Goal: Book appointment/travel/reservation

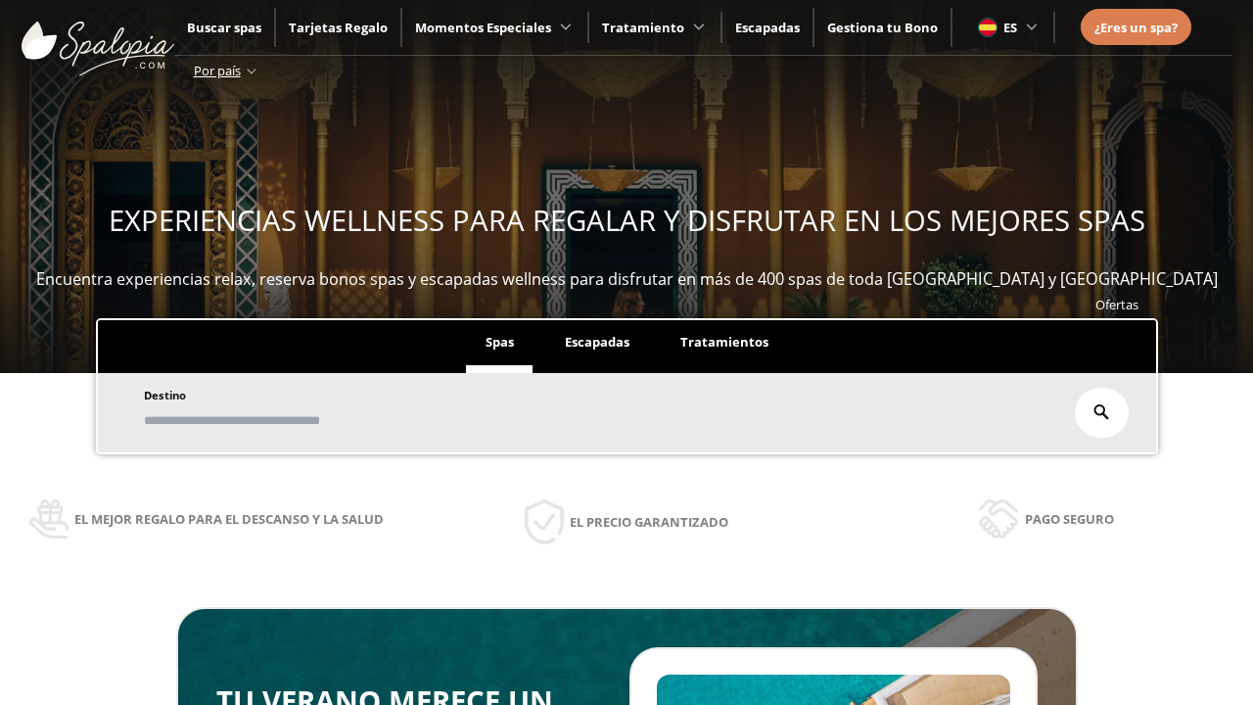
click at [597, 333] on span "Escapadas" at bounding box center [597, 342] width 65 height 18
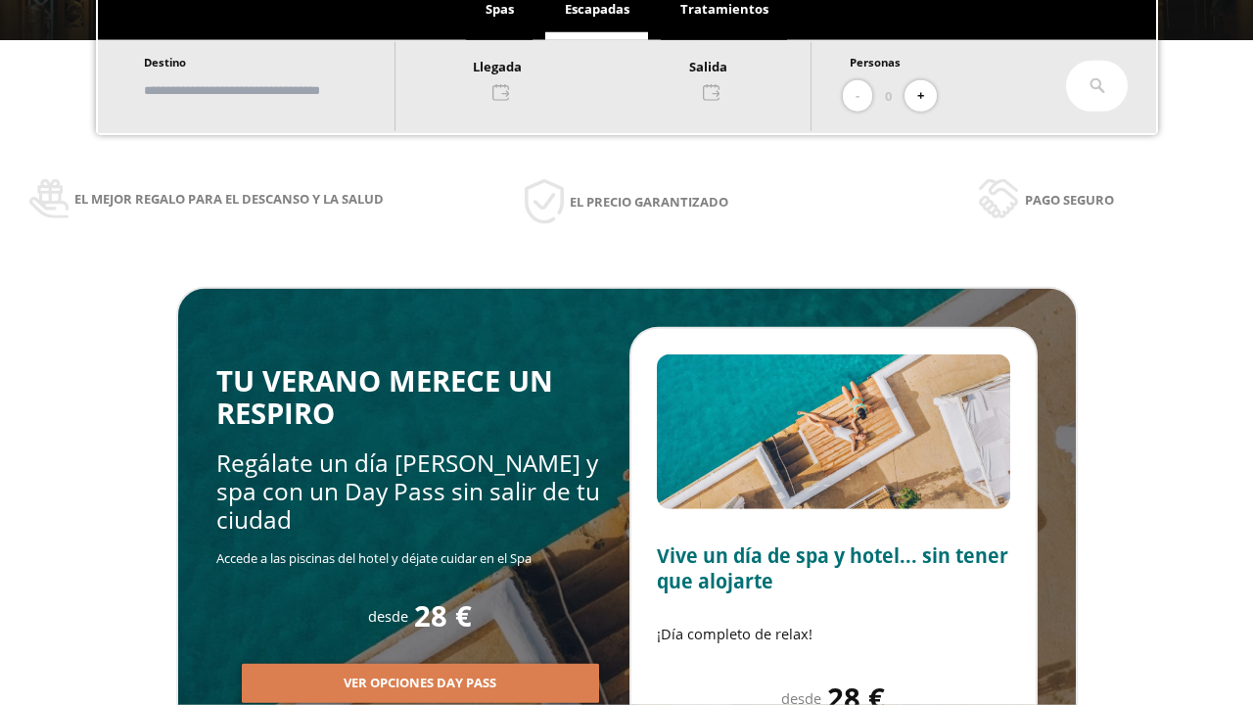
click at [276, 90] on input "text" at bounding box center [260, 90] width 244 height 34
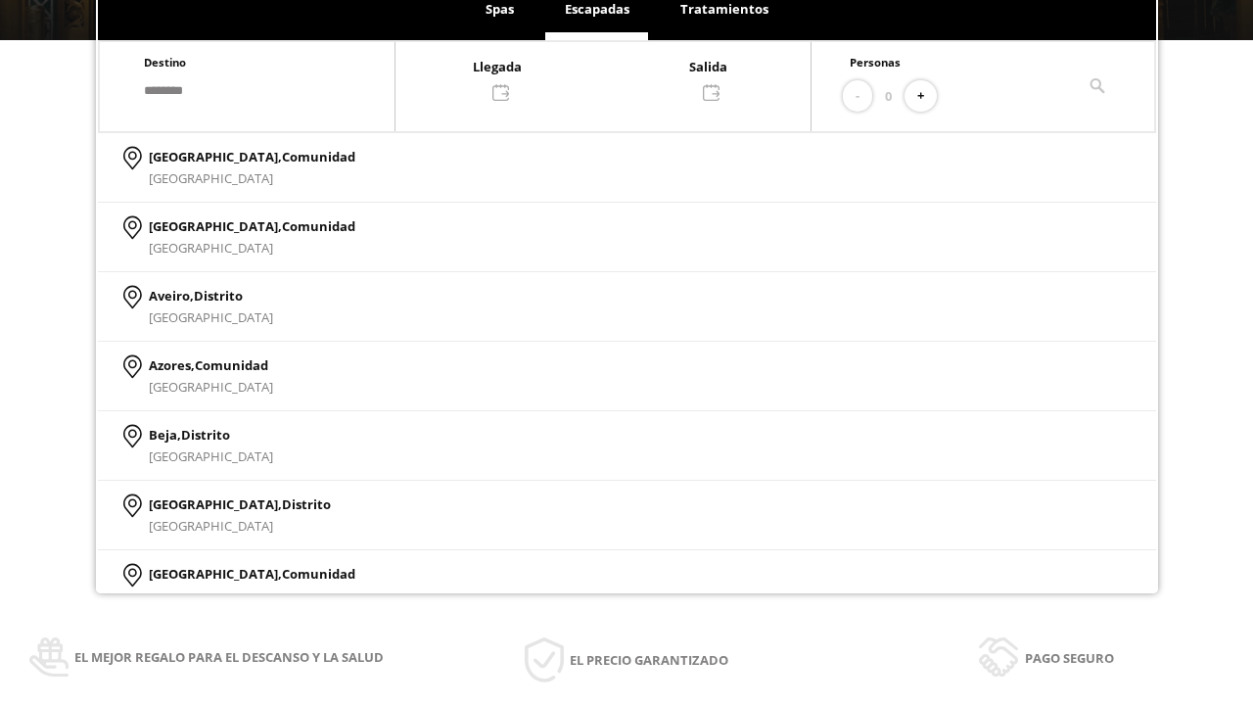
click at [623, 77] on div at bounding box center [602, 78] width 415 height 47
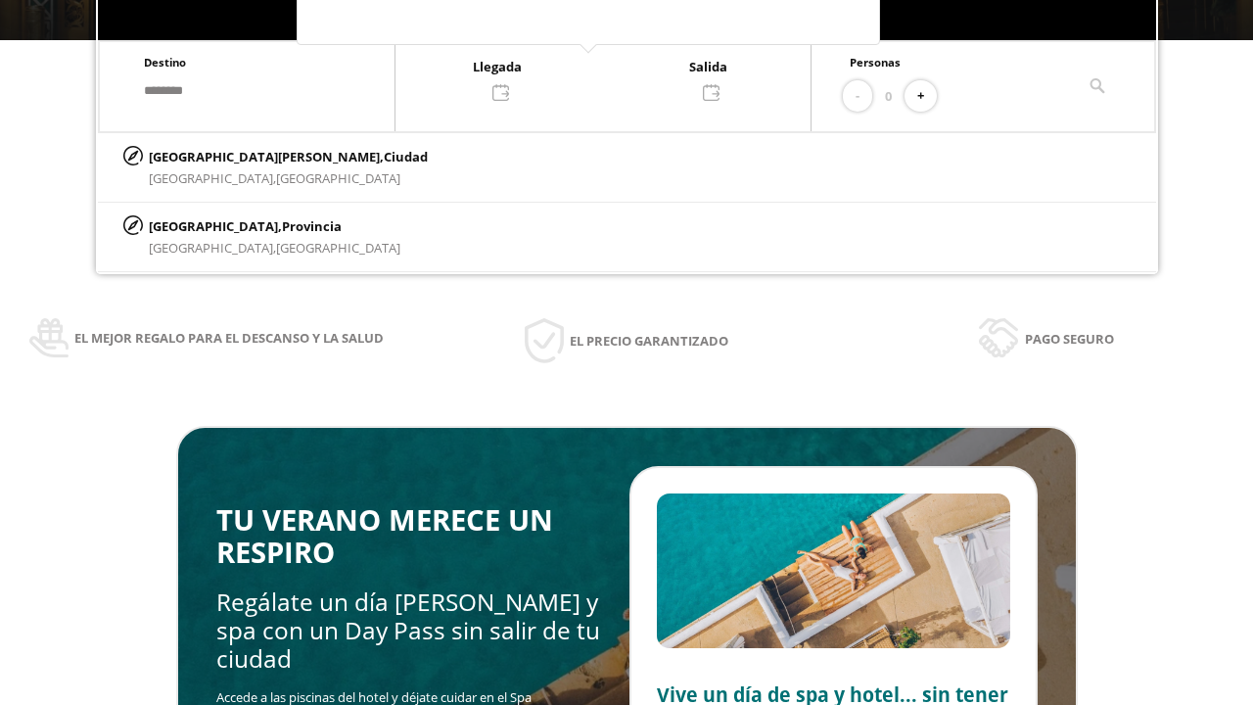
scroll to position [0, 0]
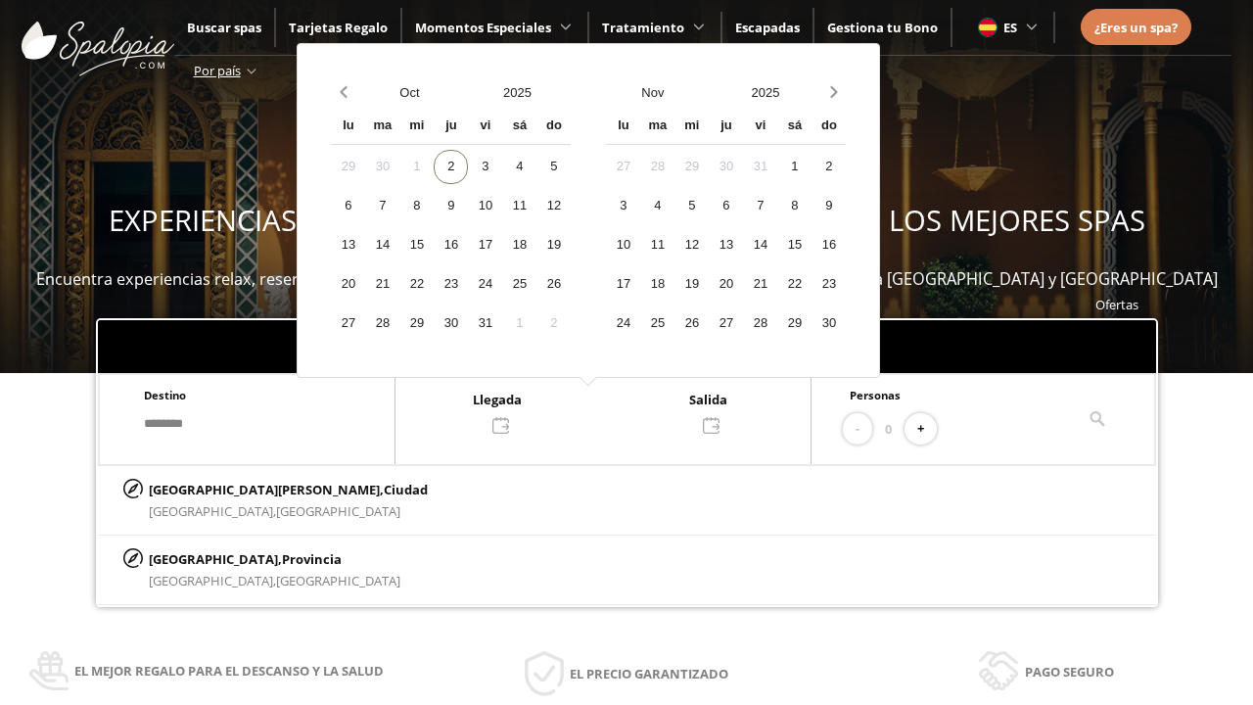
click at [536, 166] on div "4" at bounding box center [519, 167] width 34 height 34
click at [571, 166] on div "5" at bounding box center [553, 167] width 34 height 34
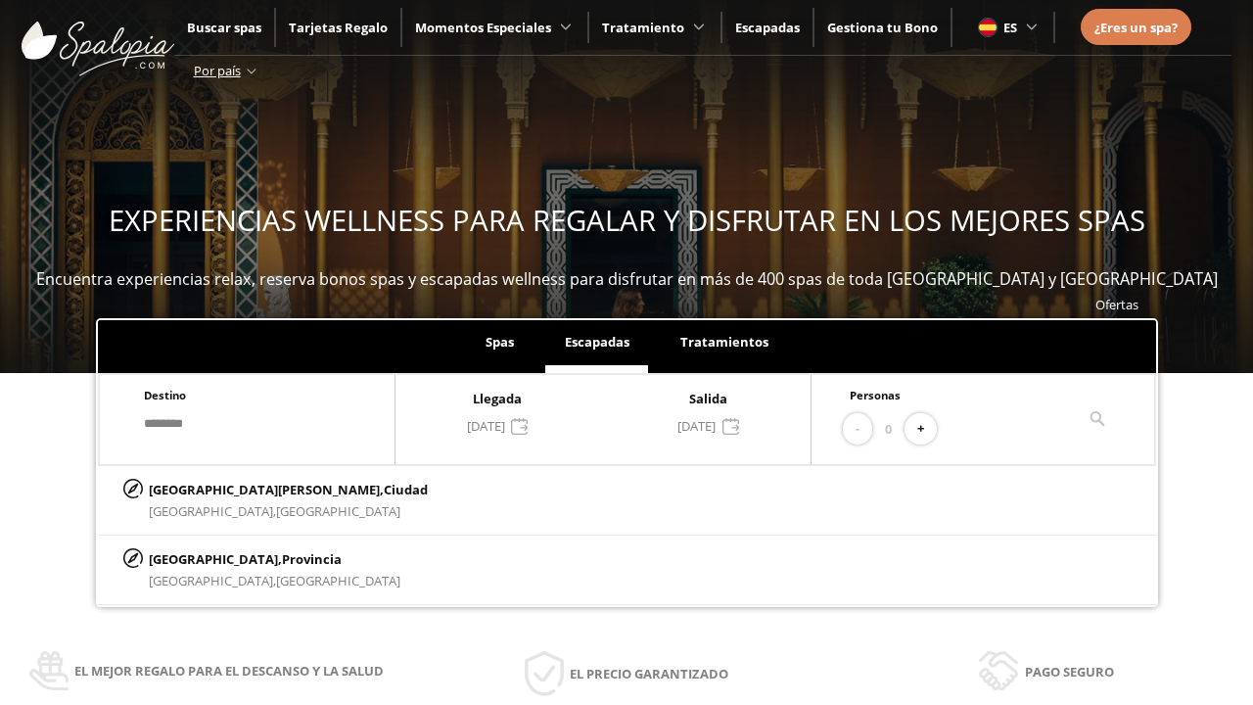
click at [927, 429] on button "+" at bounding box center [920, 429] width 32 height 32
click at [246, 488] on p "[GEOGRAPHIC_DATA][PERSON_NAME], [GEOGRAPHIC_DATA]" at bounding box center [288, 490] width 279 height 22
type input "**********"
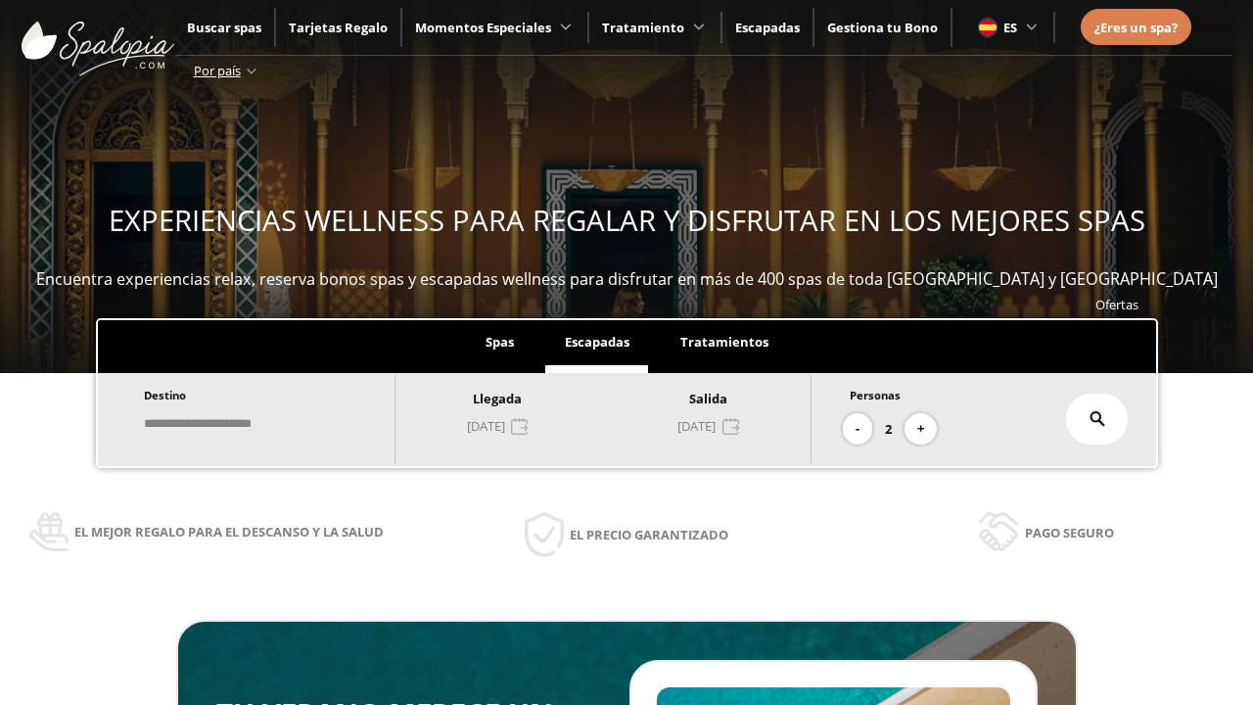
click at [1097, 419] on icon at bounding box center [1097, 419] width 16 height 16
